Goal: Task Accomplishment & Management: Manage account settings

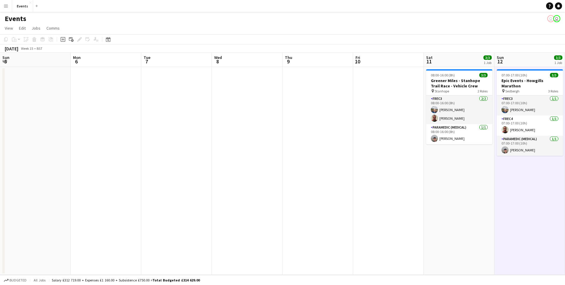
scroll to position [0, 172]
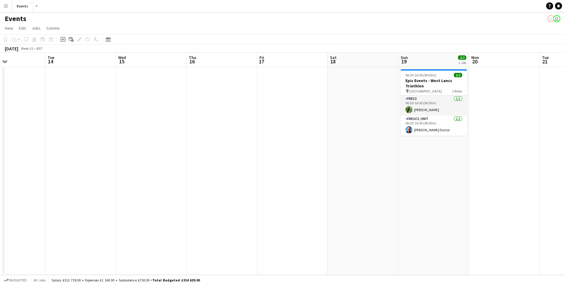
drag, startPoint x: 468, startPoint y: 217, endPoint x: 131, endPoint y: 235, distance: 337.6
click at [131, 235] on app-calendar-viewport "Fri 10 Sat 11 3/3 1 Job Sun 12 3/3 1 Job Mon 13 Tue 14 Wed 15 Thu 16 Fri 17 Sat…" at bounding box center [282, 164] width 565 height 222
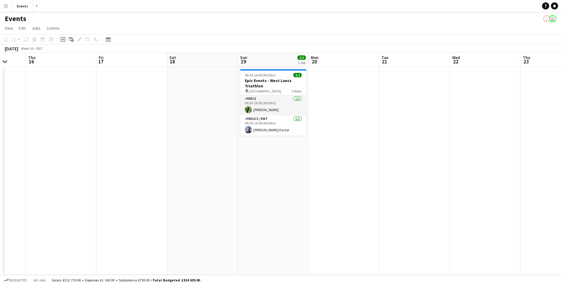
drag, startPoint x: 374, startPoint y: 211, endPoint x: 143, endPoint y: 214, distance: 231.6
click at [143, 214] on app-calendar-viewport "Mon 13 Tue 14 Wed 15 Thu 16 Fri 17 Sat 18 Sun 19 2/2 1 Job Mon 20 Tue 21 Wed 22…" at bounding box center [280, 164] width 561 height 222
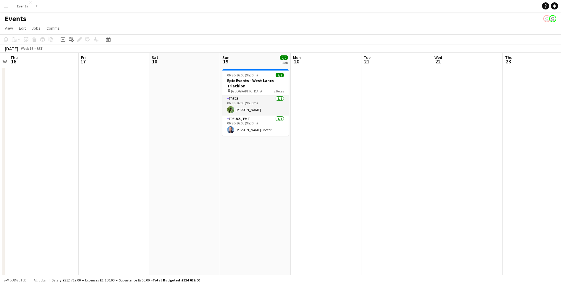
drag, startPoint x: 372, startPoint y: 206, endPoint x: 354, endPoint y: 209, distance: 18.0
click at [354, 209] on app-calendar-viewport "Mon 13 Tue 14 Wed 15 Thu 16 Fri 17 Sat 18 Sun 19 2/2 1 Job Mon 20 Tue 21 Wed 22…" at bounding box center [280, 228] width 561 height 351
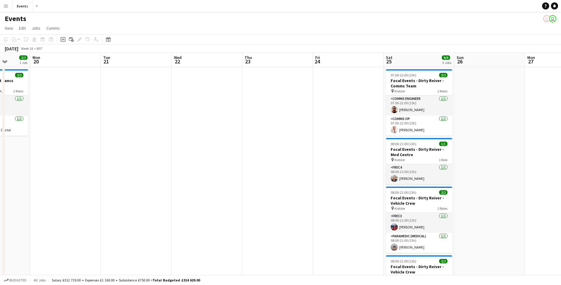
drag, startPoint x: 423, startPoint y: 208, endPoint x: 162, endPoint y: 181, distance: 262.0
click at [162, 181] on app-calendar-viewport "Fri 17 Sat 18 Sun 19 2/2 1 Job Mon 20 Tue 21 Wed 22 Thu 23 Fri 24 Sat 25 9/9 5 …" at bounding box center [280, 228] width 561 height 351
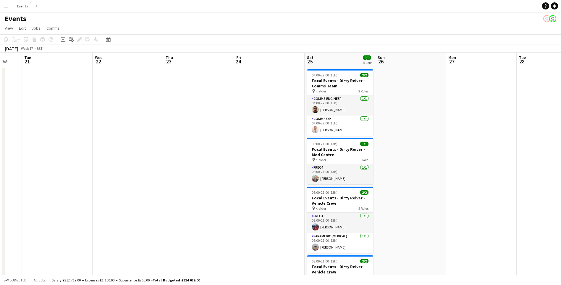
scroll to position [0, 194]
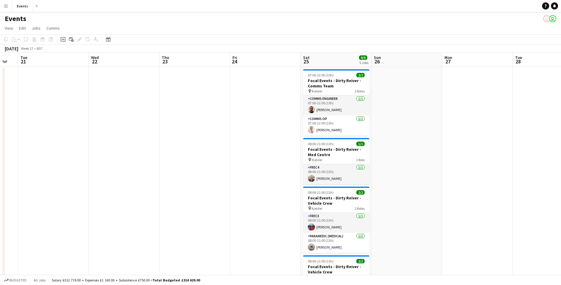
drag, startPoint x: 288, startPoint y: 173, endPoint x: 180, endPoint y: 164, distance: 108.6
click at [180, 164] on app-calendar-viewport "Sat 18 Sun 19 2/2 1 Job Mon 20 Tue 21 Wed 22 Thu 23 Fri 24 Sat 25 9/9 5 Jobs Su…" at bounding box center [280, 228] width 561 height 351
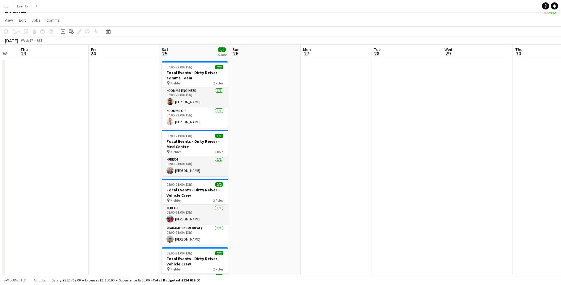
scroll to position [0, 0]
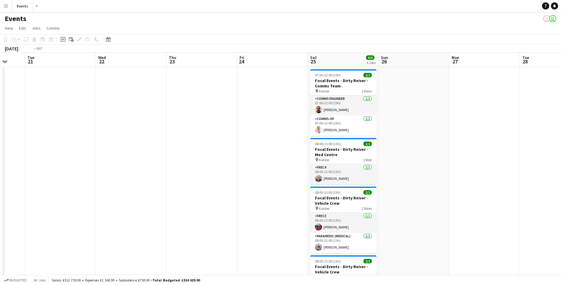
drag, startPoint x: 22, startPoint y: 156, endPoint x: 435, endPoint y: 179, distance: 413.8
click at [449, 178] on app-calendar-viewport "Sat 18 Sun 19 2/2 1 Job Mon 20 Tue 21 Wed 22 Thu 23 Fri 24 Sat 25 9/9 5 Jobs Su…" at bounding box center [280, 228] width 561 height 351
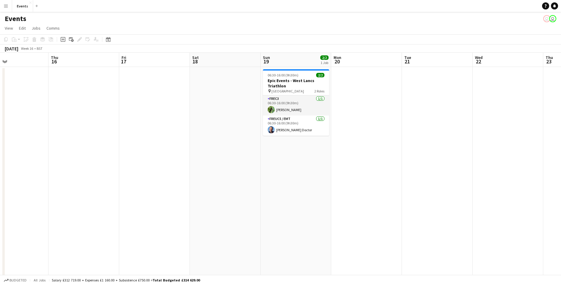
drag, startPoint x: 193, startPoint y: 203, endPoint x: 236, endPoint y: 166, distance: 57.3
click at [258, 207] on app-calendar-viewport "Mon 13 Tue 14 Wed 15 Thu 16 Fri 17 Sat 18 Sun 19 2/2 1 Job Mon 20 Tue 21 Wed 22…" at bounding box center [280, 228] width 561 height 351
click at [107, 41] on icon "Date picker" at bounding box center [108, 39] width 5 height 5
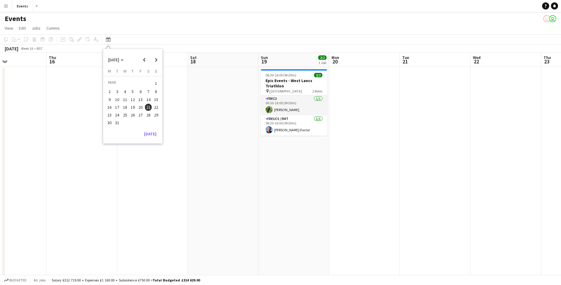
click at [154, 108] on span "22" at bounding box center [156, 107] width 7 height 7
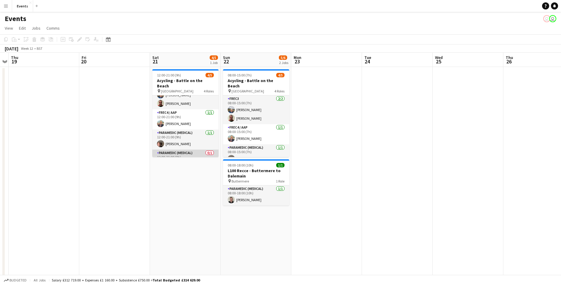
scroll to position [22, 0]
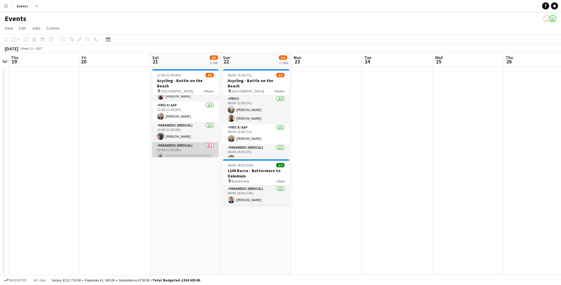
click at [195, 150] on app-card-role "Paramedic (Medical) 0/1 12:00-21:00 (9h) single-neutral-actions" at bounding box center [185, 152] width 66 height 20
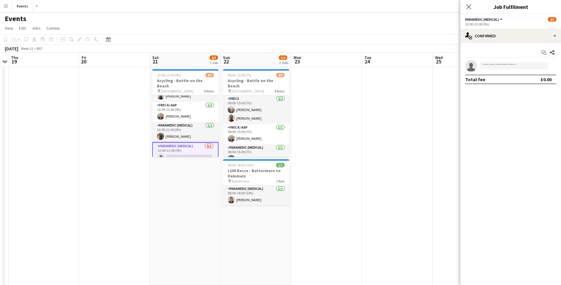
click at [494, 27] on app-options-switcher "Paramedic (Medical) All roles Paramedic (Medical) 4/5 12:00-21:00 (9h)" at bounding box center [510, 21] width 101 height 14
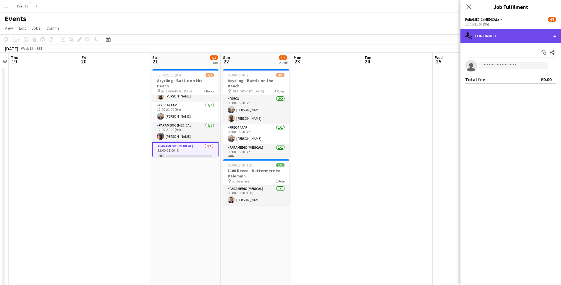
click at [495, 33] on div "single-neutral-actions-check-2 Confirmed" at bounding box center [510, 36] width 101 height 14
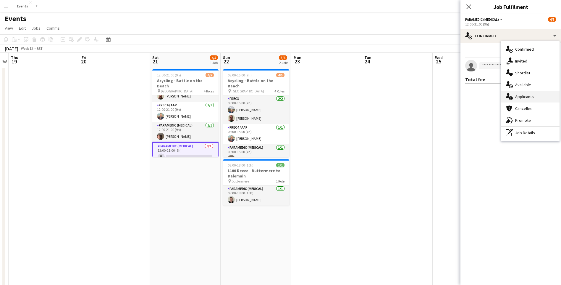
click at [519, 99] on div "single-neutral-actions-information Applicants" at bounding box center [530, 96] width 59 height 12
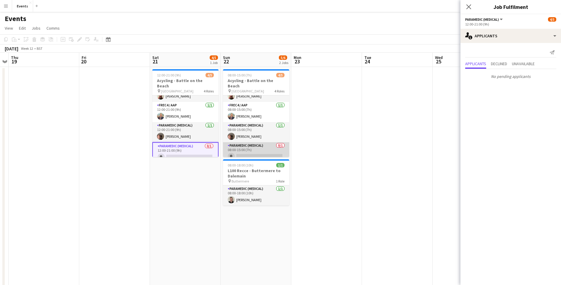
click at [264, 154] on app-card-role "Paramedic (Medical) 0/1 08:00-15:00 (7h) single-neutral-actions" at bounding box center [256, 152] width 66 height 20
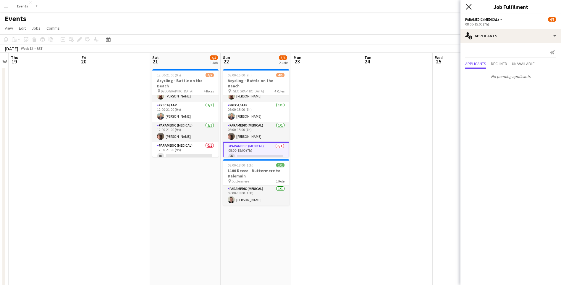
click at [466, 8] on icon "Close pop-in" at bounding box center [469, 7] width 6 height 6
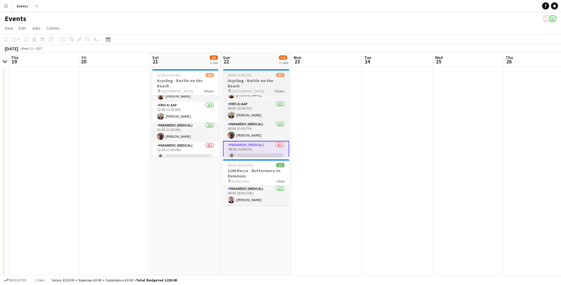
scroll to position [0, 0]
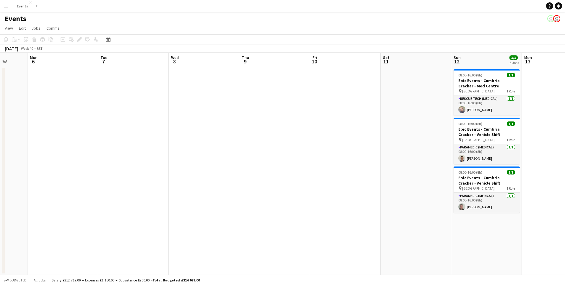
drag, startPoint x: 381, startPoint y: 181, endPoint x: 126, endPoint y: 166, distance: 255.7
click at [126, 166] on app-calendar-viewport "Fri 3 Sat 4 2/2 1 Job Sun 5 Mon 6 Tue 7 Wed 8 Thu 9 Fri 10 Sat 11 Sun 12 3/3 3 …" at bounding box center [282, 164] width 565 height 222
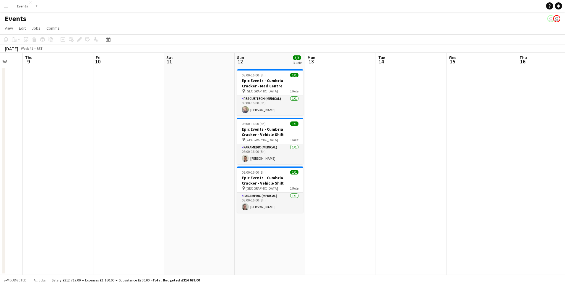
drag, startPoint x: 238, startPoint y: 187, endPoint x: 133, endPoint y: 178, distance: 105.3
click at [133, 178] on app-calendar-viewport "Mon 6 Tue 7 Wed 8 Thu 9 Fri 10 Sat 11 Sun 12 3/3 3 Jobs Mon 13 Tue 14 Wed 15 Th…" at bounding box center [282, 164] width 565 height 222
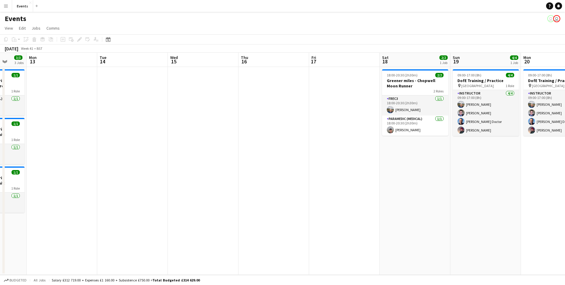
drag, startPoint x: 445, startPoint y: 205, endPoint x: 166, endPoint y: 193, distance: 279.4
click at [166, 193] on app-calendar-viewport "Fri 10 Sat 11 Sun 12 3/3 3 Jobs Mon 13 Tue 14 Wed 15 Thu 16 Fri 17 Sat 18 2/2 1…" at bounding box center [282, 164] width 565 height 222
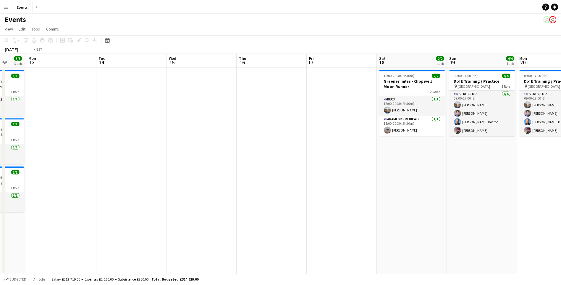
scroll to position [0, 173]
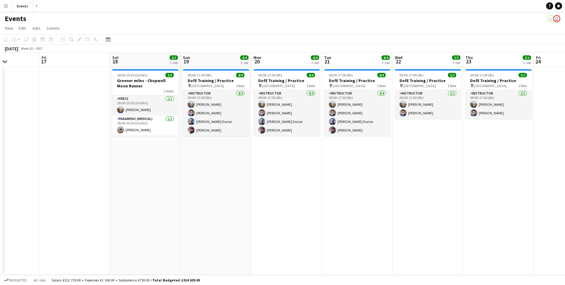
drag, startPoint x: 214, startPoint y: 198, endPoint x: 147, endPoint y: 188, distance: 67.3
click at [147, 188] on app-calendar-viewport "Tue 14 Wed 15 Thu 16 Fri 17 Sat 18 2/2 1 Job Sun 19 4/4 1 Job Mon 20 4/4 1 Job …" at bounding box center [282, 164] width 565 height 222
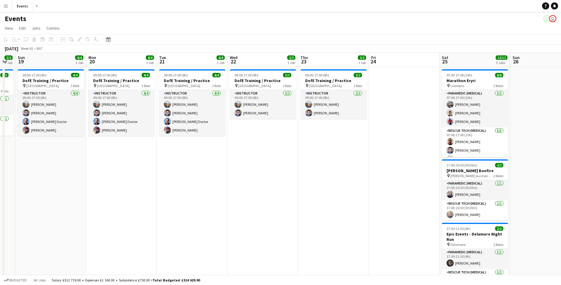
drag, startPoint x: 434, startPoint y: 210, endPoint x: 292, endPoint y: 198, distance: 142.2
click at [292, 198] on app-calendar-viewport "Thu 16 Fri 17 Sat 18 2/2 1 Job Sun 19 4/4 1 Job Mon 20 4/4 1 Job Tue 21 4/4 1 J…" at bounding box center [280, 177] width 561 height 249
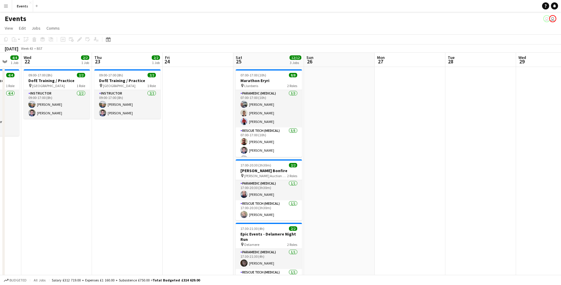
scroll to position [0, 194]
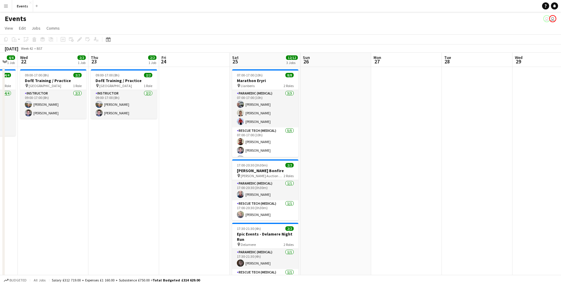
drag, startPoint x: 253, startPoint y: 214, endPoint x: 201, endPoint y: 204, distance: 53.2
click at [201, 204] on app-calendar-viewport "Sun 19 4/4 1 Job Mon 20 4/4 1 Job Tue 21 4/4 1 Job Wed 22 2/2 1 Job Thu 23 2/2 …" at bounding box center [280, 177] width 561 height 249
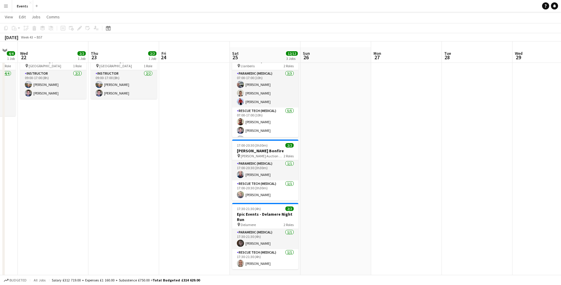
scroll to position [26, 0]
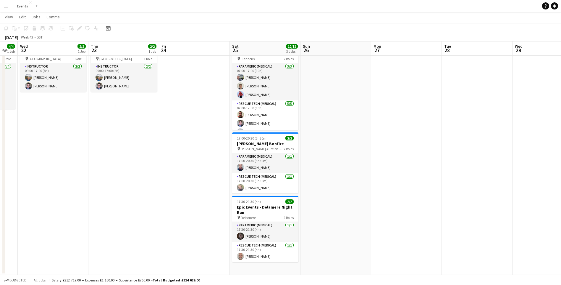
drag, startPoint x: 340, startPoint y: 194, endPoint x: 340, endPoint y: 182, distance: 12.1
click at [340, 186] on app-date-cell at bounding box center [335, 157] width 71 height 235
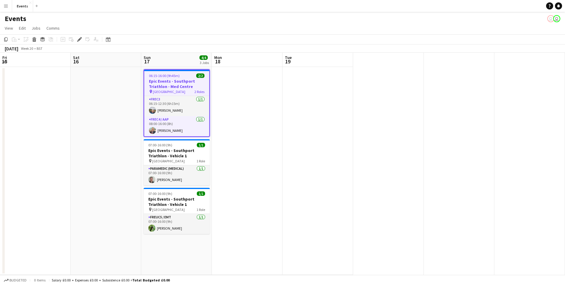
scroll to position [0, 203]
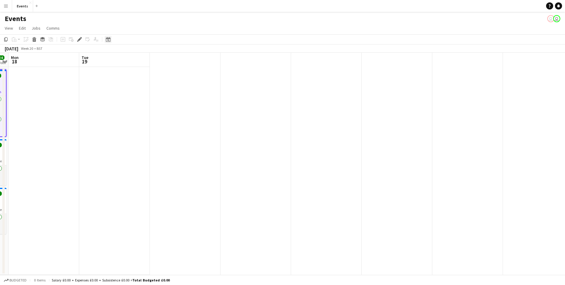
click at [108, 38] on icon "Date picker" at bounding box center [108, 39] width 5 height 5
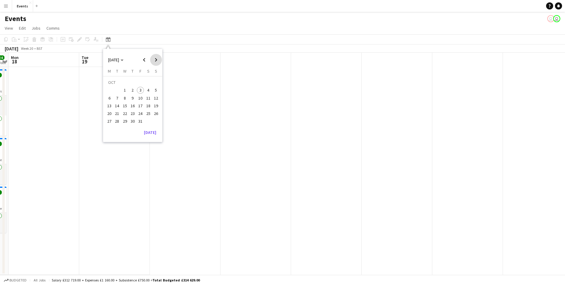
click at [155, 59] on span "Next month" at bounding box center [156, 60] width 12 height 12
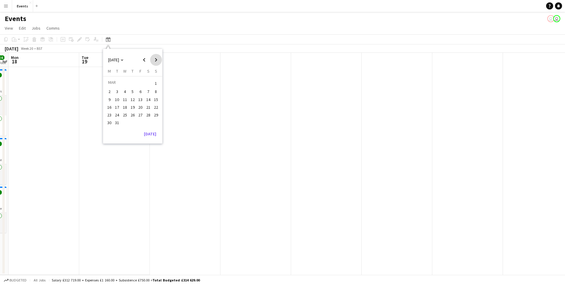
click at [155, 59] on span "Next month" at bounding box center [156, 60] width 12 height 12
click at [156, 59] on span "Next month" at bounding box center [156, 60] width 12 height 12
click at [150, 115] on span "25" at bounding box center [148, 113] width 7 height 7
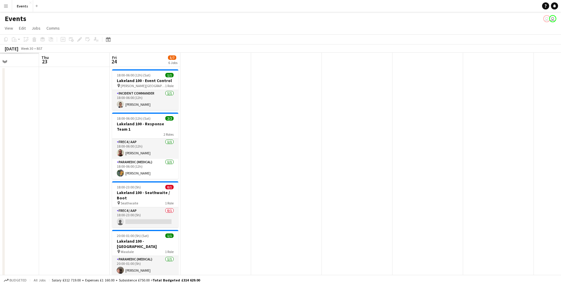
drag, startPoint x: 28, startPoint y: 221, endPoint x: 219, endPoint y: 181, distance: 194.5
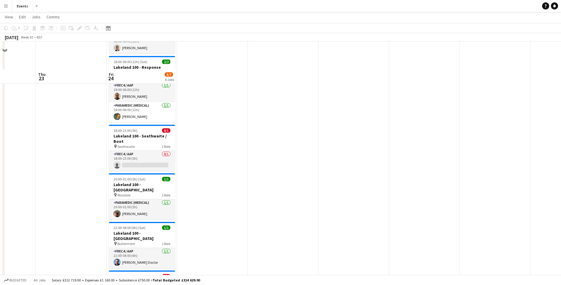
scroll to position [0, 0]
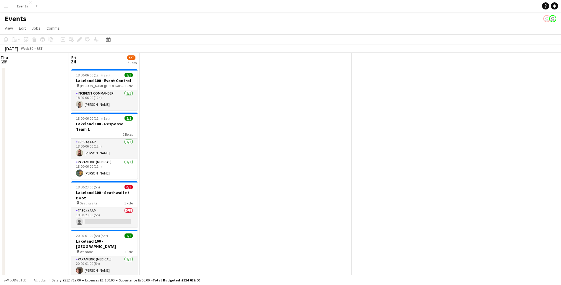
drag, startPoint x: 215, startPoint y: 152, endPoint x: 348, endPoint y: 173, distance: 134.2
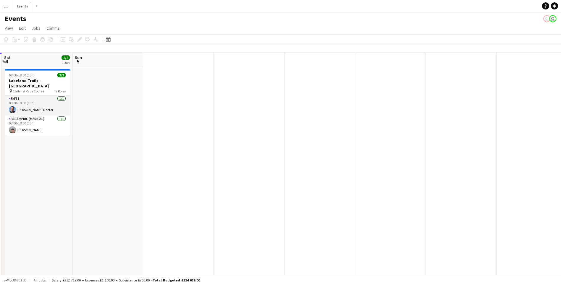
scroll to position [0, 353]
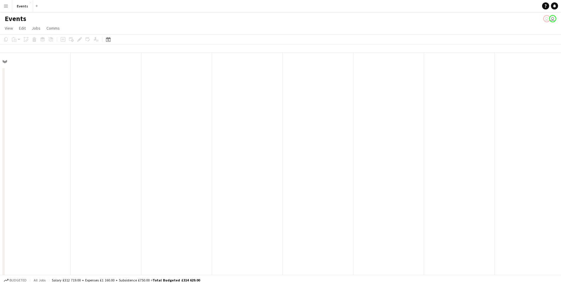
drag, startPoint x: 408, startPoint y: 163, endPoint x: 383, endPoint y: 162, distance: 25.2
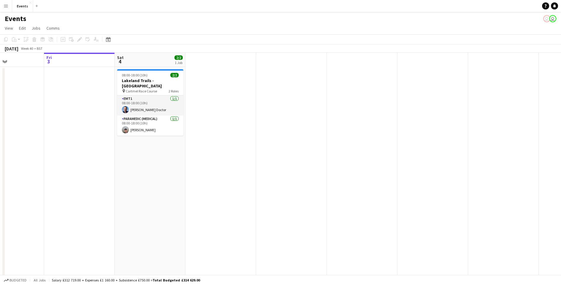
scroll to position [0, 164]
drag, startPoint x: 360, startPoint y: 157, endPoint x: 426, endPoint y: 150, distance: 66.6
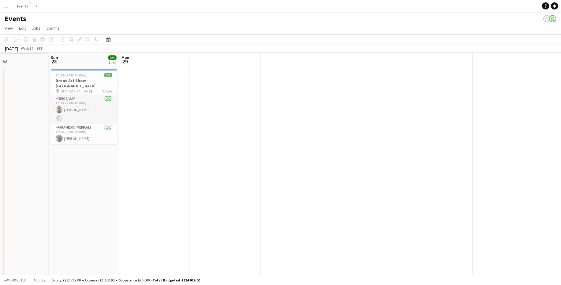
drag, startPoint x: 107, startPoint y: 136, endPoint x: 460, endPoint y: 129, distance: 353.5
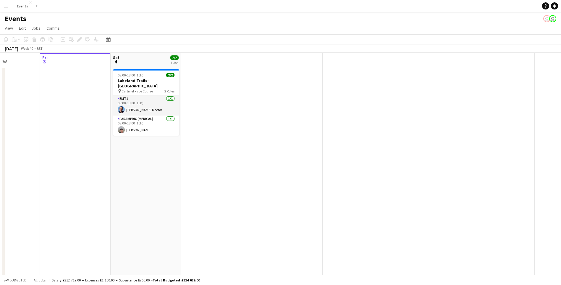
drag, startPoint x: 454, startPoint y: 129, endPoint x: 92, endPoint y: 135, distance: 362.0
click at [107, 38] on icon at bounding box center [108, 39] width 4 height 5
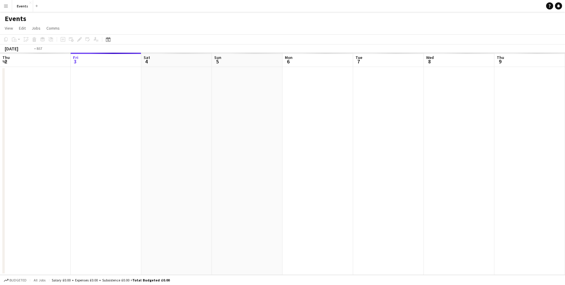
scroll to position [0, 203]
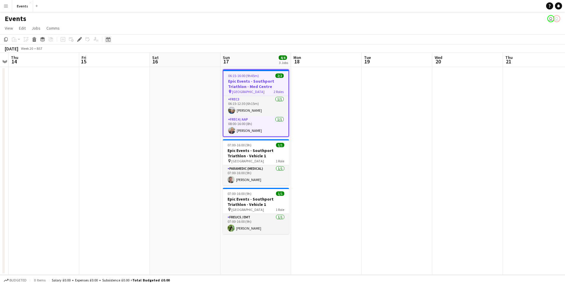
click at [108, 37] on icon "Date picker" at bounding box center [108, 39] width 5 height 5
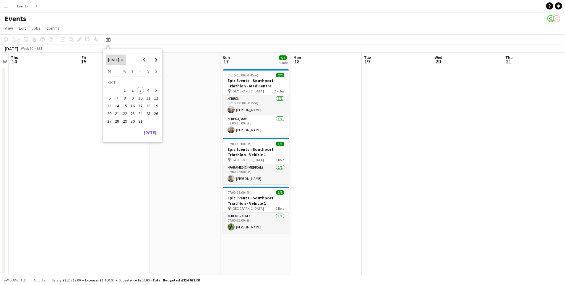
click at [119, 57] on span "[DATE]" at bounding box center [113, 59] width 11 height 5
click at [138, 89] on span "2026" at bounding box center [139, 90] width 12 height 7
click at [138, 90] on span "[DATE]" at bounding box center [139, 90] width 12 height 7
click at [154, 110] on span "26" at bounding box center [156, 113] width 7 height 7
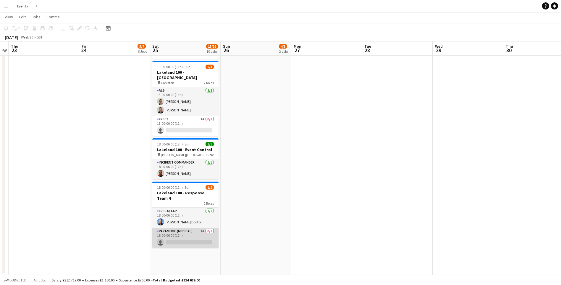
scroll to position [0, 203]
click at [190, 227] on app-card-role "Paramedic (Medical) 1A 0/1 18:00-06:00 (12h) single-neutral-actions" at bounding box center [186, 237] width 66 height 20
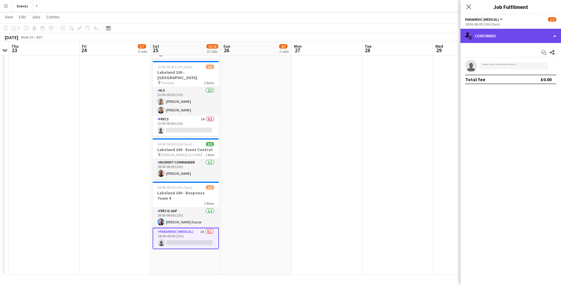
click at [493, 41] on div "single-neutral-actions-check-2 Confirmed" at bounding box center [510, 36] width 101 height 14
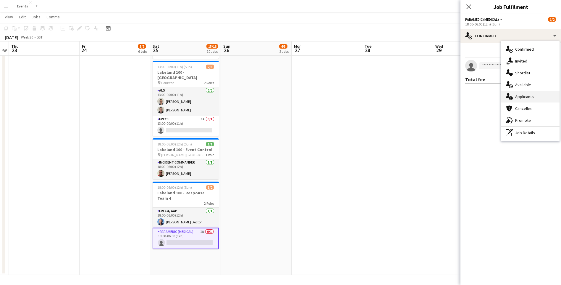
click at [524, 95] on span "Applicants" at bounding box center [524, 96] width 19 height 5
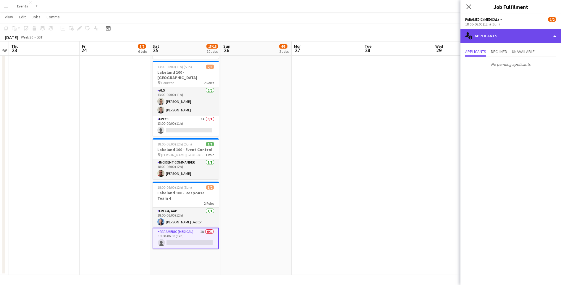
click at [481, 36] on div "single-neutral-actions-information Applicants" at bounding box center [510, 36] width 101 height 14
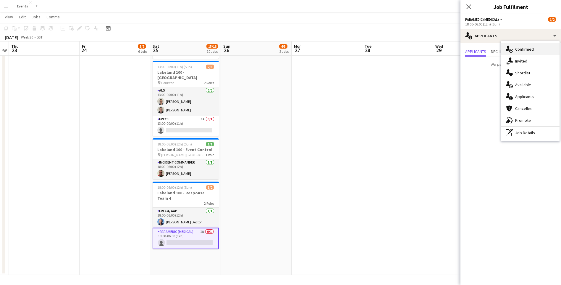
click at [519, 46] on div "single-neutral-actions-check-2 Confirmed" at bounding box center [530, 49] width 59 height 12
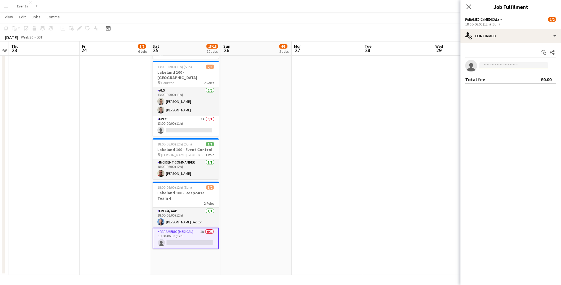
click at [487, 68] on input at bounding box center [513, 65] width 69 height 7
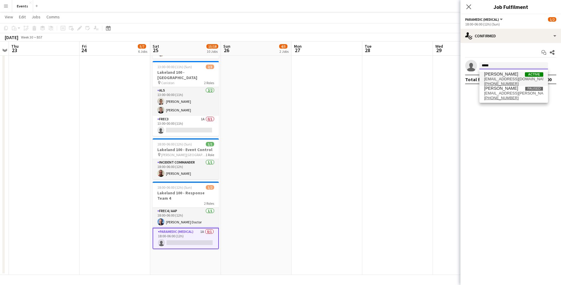
type input "*****"
click at [502, 72] on span "[PERSON_NAME]" at bounding box center [501, 74] width 34 height 5
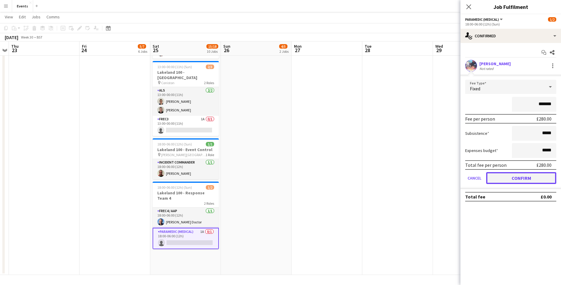
click at [528, 180] on button "Confirm" at bounding box center [521, 178] width 70 height 12
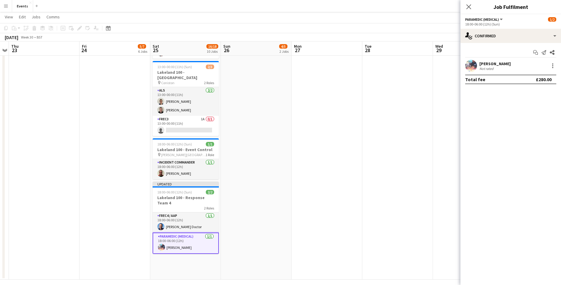
click at [464, 9] on div "Close pop-in" at bounding box center [468, 7] width 17 height 14
click at [466, 7] on app-icon "Close pop-in" at bounding box center [469, 7] width 9 height 9
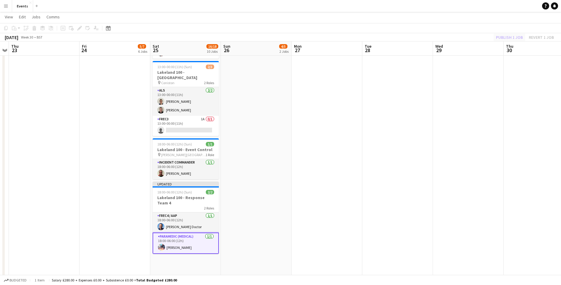
drag, startPoint x: 508, startPoint y: 31, endPoint x: 507, endPoint y: 34, distance: 3.3
click at [508, 31] on app-toolbar "Copy Paste Paste Ctrl+V Paste with crew Ctrl+Shift+V Paste linked Job [GEOGRAPH…" at bounding box center [280, 28] width 561 height 10
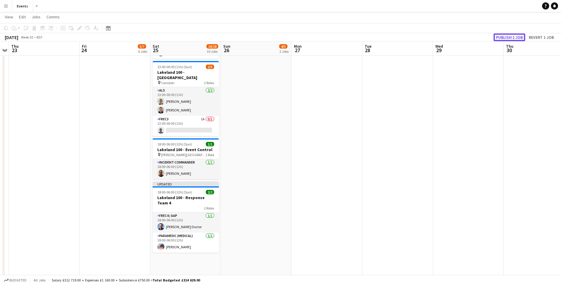
click at [507, 34] on button "Publish 1 job" at bounding box center [510, 37] width 32 height 8
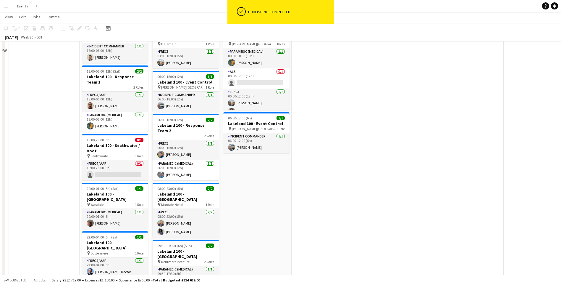
scroll to position [0, 0]
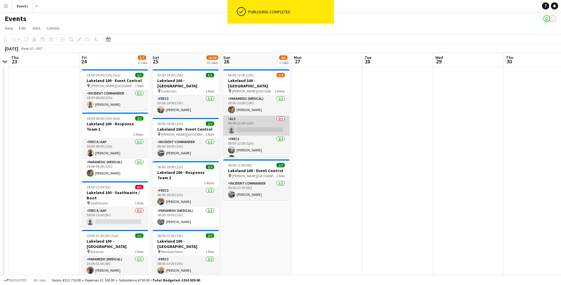
click at [266, 122] on app-card-role "ALS 0/1 00:00-12:00 (12h) single-neutral-actions" at bounding box center [256, 125] width 66 height 20
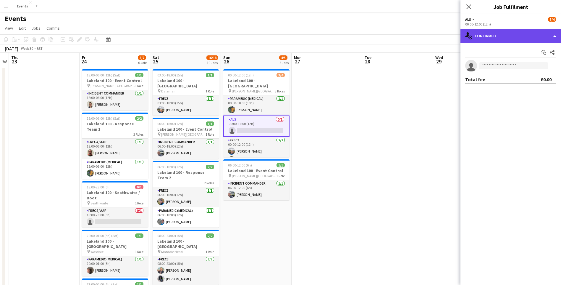
click at [500, 29] on div "single-neutral-actions-check-2 Confirmed" at bounding box center [510, 36] width 101 height 14
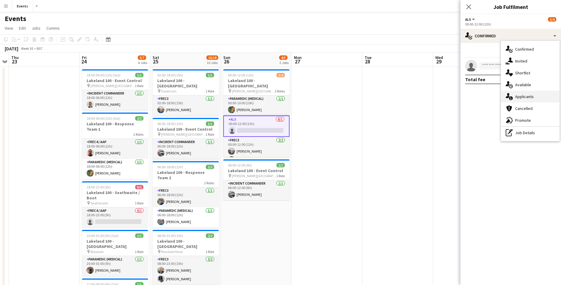
click at [533, 95] on span "Applicants" at bounding box center [524, 96] width 19 height 5
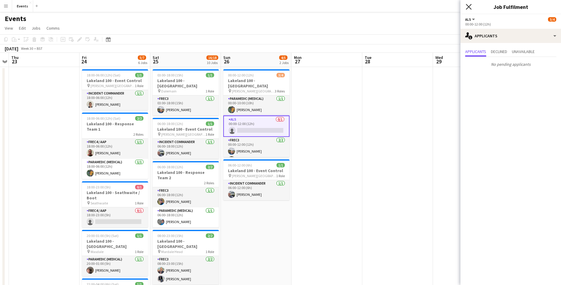
click at [470, 7] on icon "Close pop-in" at bounding box center [469, 7] width 6 height 6
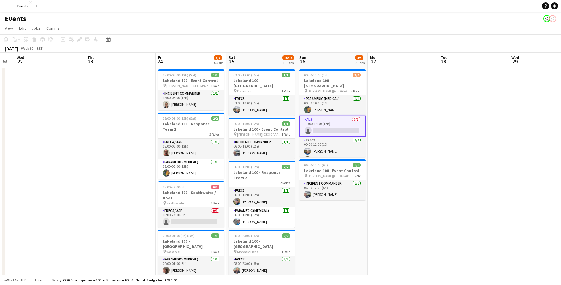
scroll to position [0, 122]
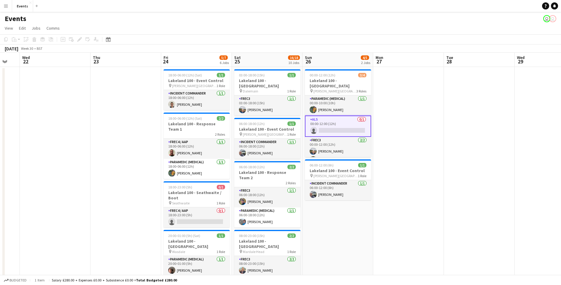
drag, startPoint x: 292, startPoint y: 237, endPoint x: 374, endPoint y: 235, distance: 81.4
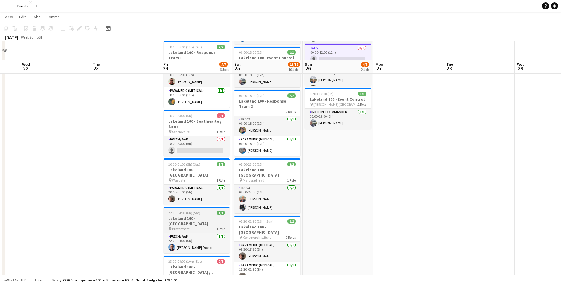
scroll to position [89, 0]
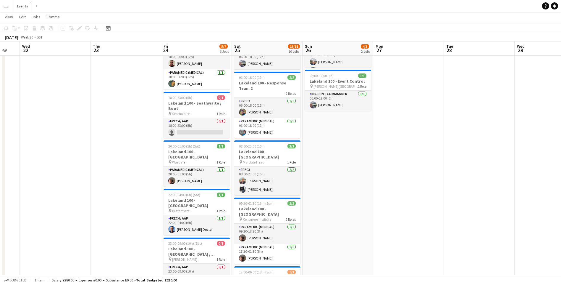
drag, startPoint x: 193, startPoint y: 132, endPoint x: 319, endPoint y: 122, distance: 126.3
click at [192, 132] on app-card-role "FREC4 / AAP 0/1 18:00-23:00 (5h) single-neutral-actions" at bounding box center [197, 128] width 66 height 20
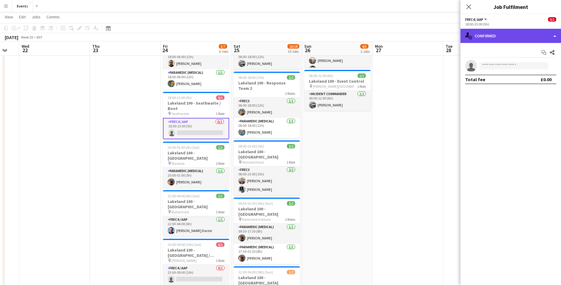
click at [475, 34] on div "single-neutral-actions-check-2 Confirmed" at bounding box center [510, 36] width 101 height 14
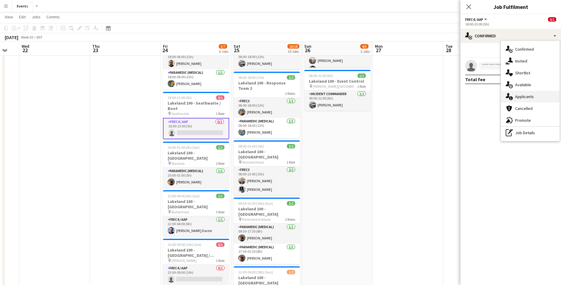
click at [529, 98] on span "Applicants" at bounding box center [524, 96] width 19 height 5
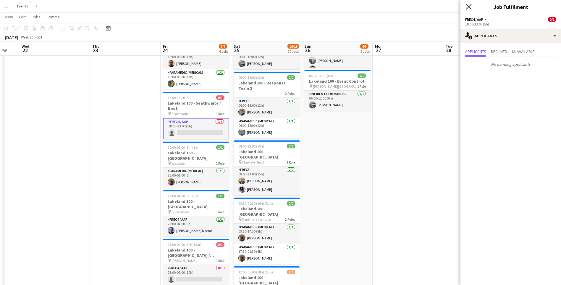
click at [467, 6] on icon "Close pop-in" at bounding box center [469, 7] width 6 height 6
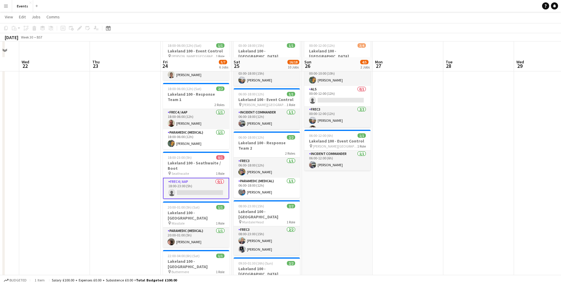
scroll to position [0, 0]
